Goal: Information Seeking & Learning: Find specific fact

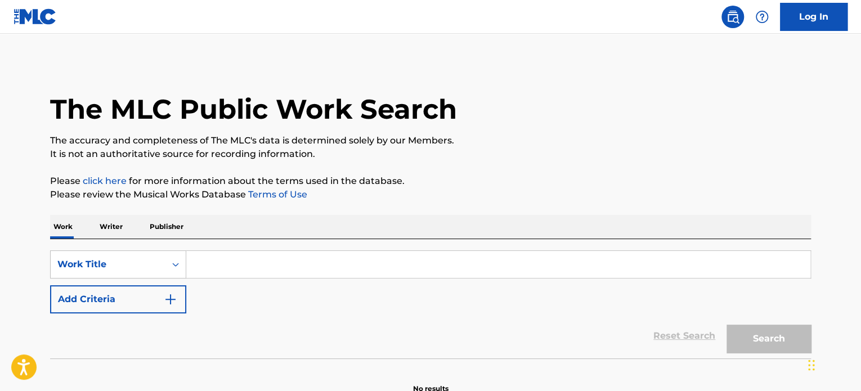
click at [234, 257] on input "Search Form" at bounding box center [498, 264] width 624 height 27
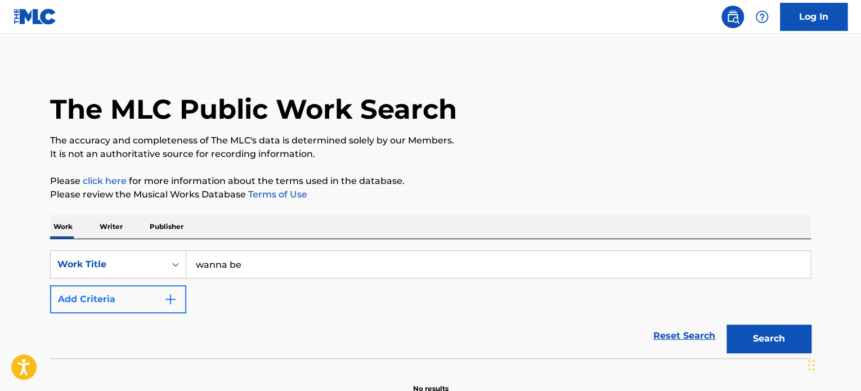
type input "wanna be"
click at [147, 287] on button "Add Criteria" at bounding box center [118, 299] width 136 height 28
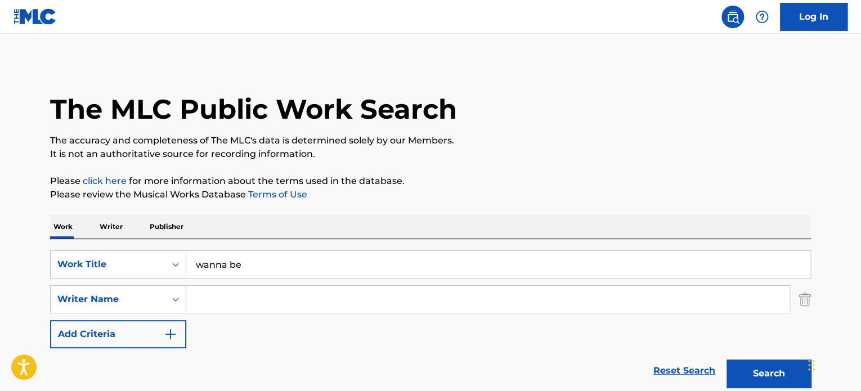
click at [268, 301] on input "Search Form" at bounding box center [487, 299] width 603 height 27
type input "[PERSON_NAME]"
click at [727, 360] on button "Search" at bounding box center [769, 374] width 84 height 28
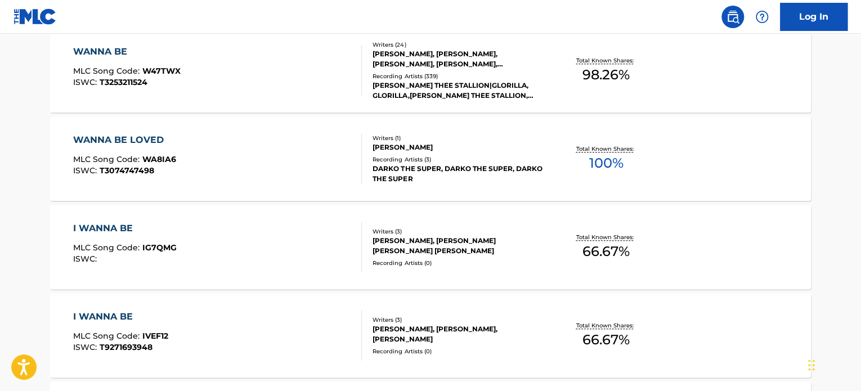
scroll to position [394, 0]
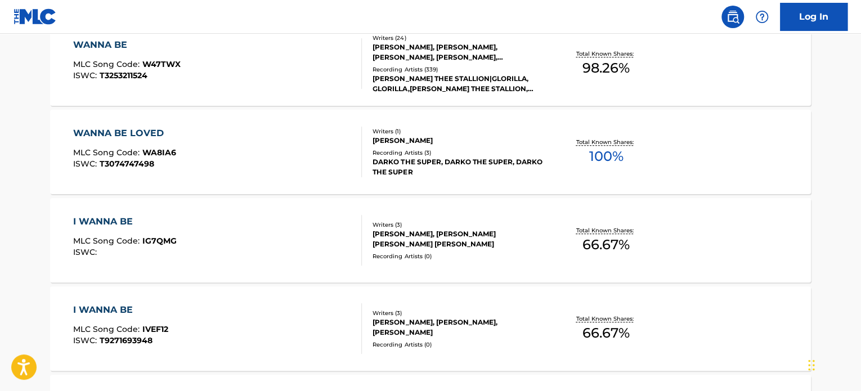
click at [261, 64] on div "WANNA BE MLC Song Code : W47TWX ISWC : T3253211524" at bounding box center [217, 63] width 289 height 51
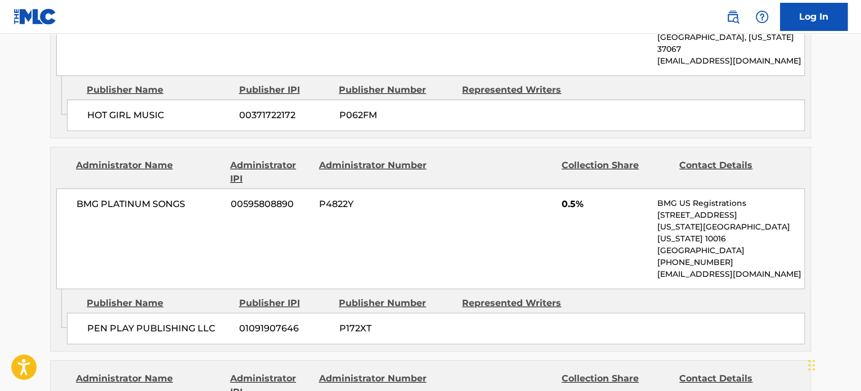
scroll to position [4108, 0]
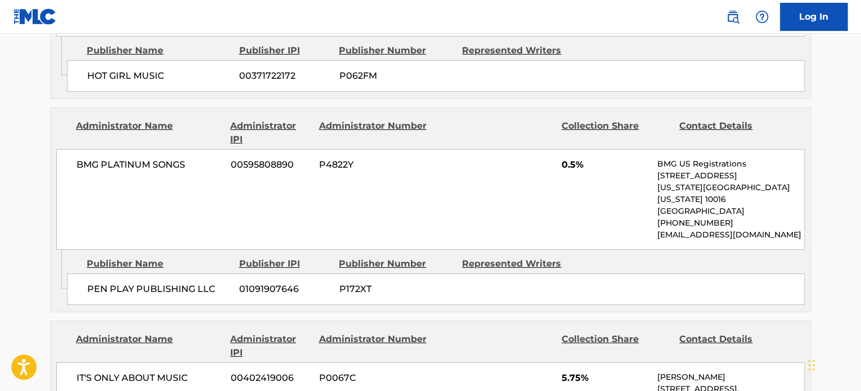
drag, startPoint x: 182, startPoint y: 215, endPoint x: 26, endPoint y: 73, distance: 211.1
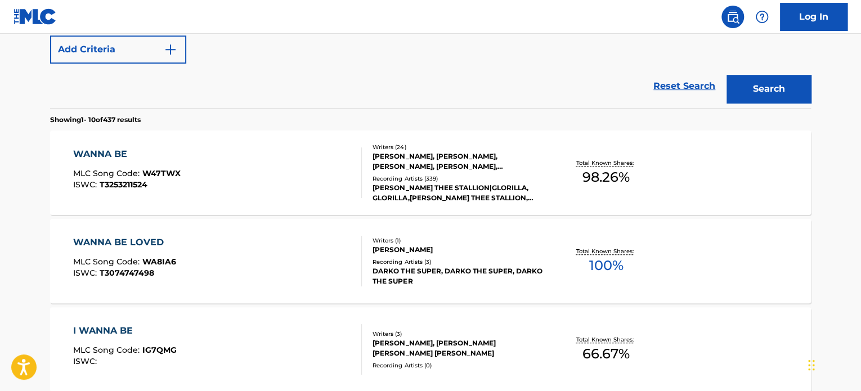
scroll to position [120, 0]
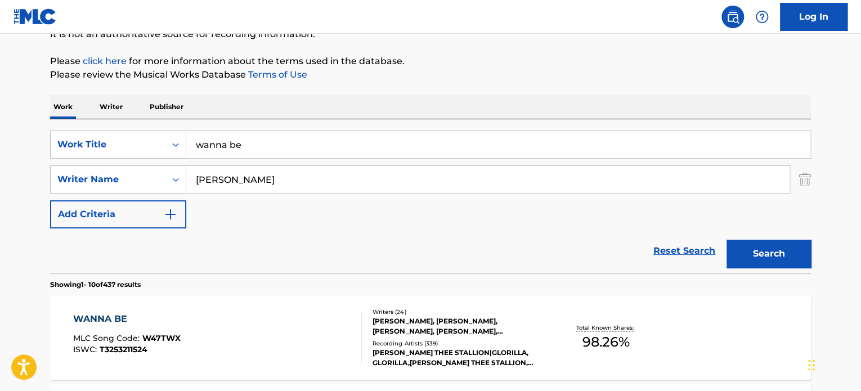
click at [393, 137] on input "wanna be" at bounding box center [498, 144] width 624 height 27
type input "wanna be remix"
click at [727, 240] on button "Search" at bounding box center [769, 254] width 84 height 28
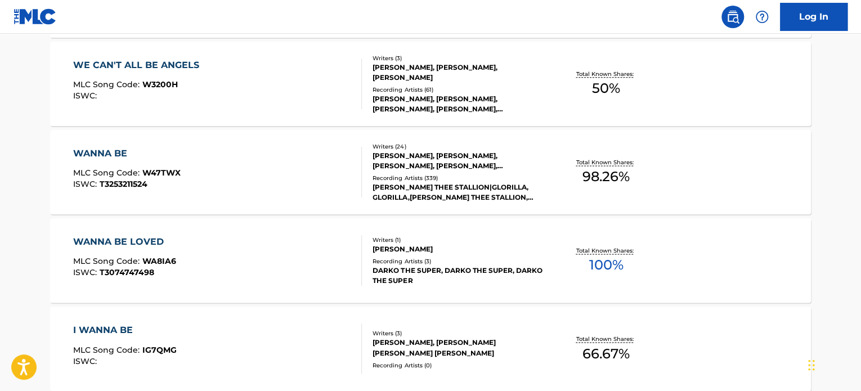
scroll to position [908, 0]
